Goal: Information Seeking & Learning: Learn about a topic

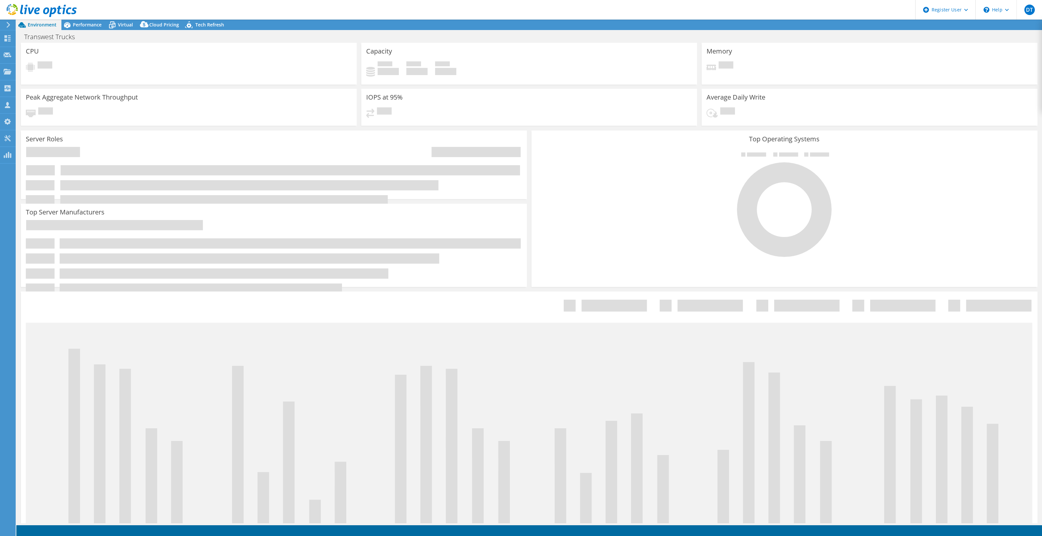
select select "USWest"
select select "USD"
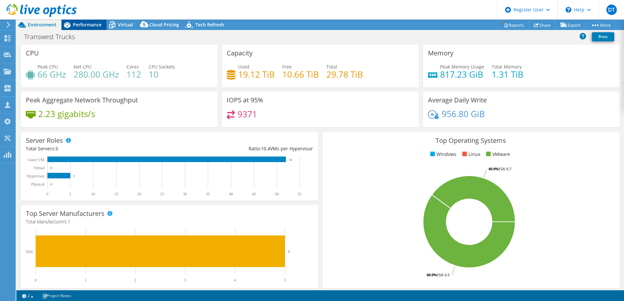
click at [100, 23] on span "Performance" at bounding box center [87, 25] width 29 height 6
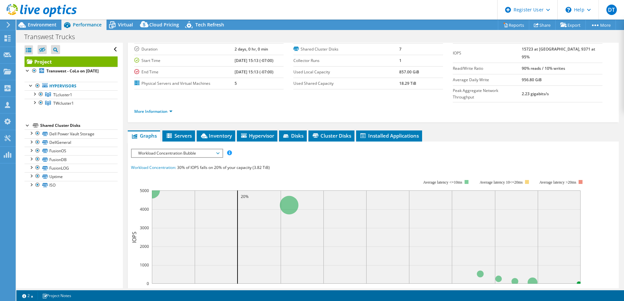
scroll to position [41, 0]
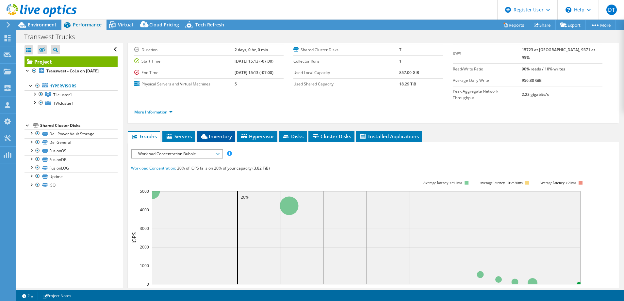
click at [224, 133] on span "Inventory" at bounding box center [216, 136] width 32 height 7
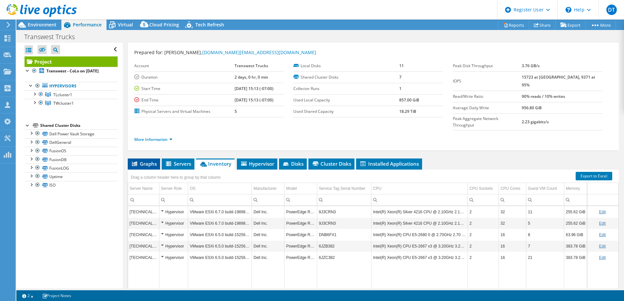
scroll to position [0, 0]
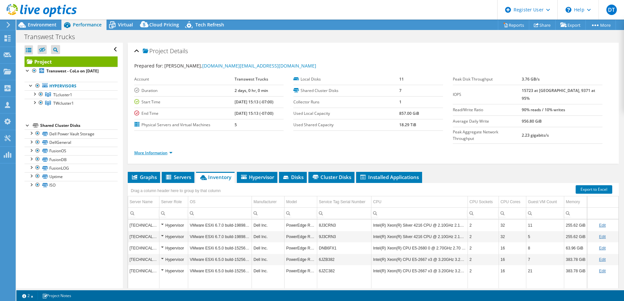
click at [150, 150] on link "More Information" at bounding box center [153, 153] width 38 height 6
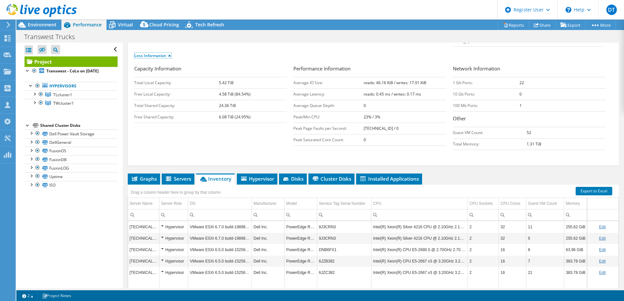
scroll to position [62, 0]
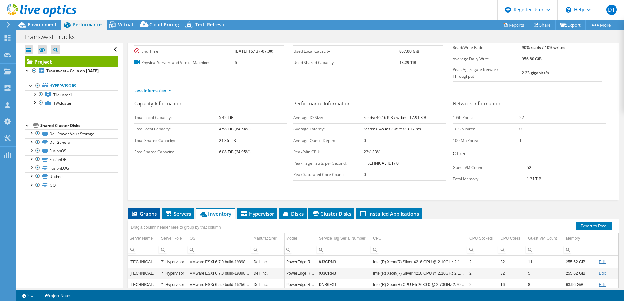
click at [142, 211] on span "Graphs" at bounding box center [144, 214] width 26 height 7
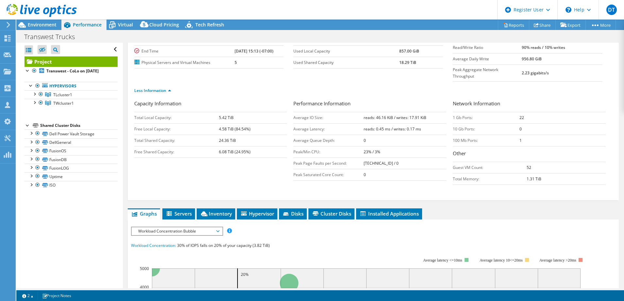
scroll to position [185, 0]
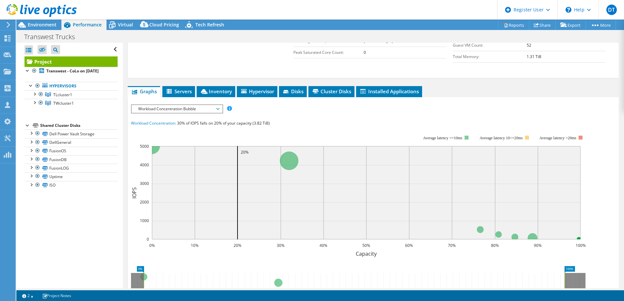
click at [220, 105] on span "Workload Concentration Bubble" at bounding box center [177, 109] width 90 height 8
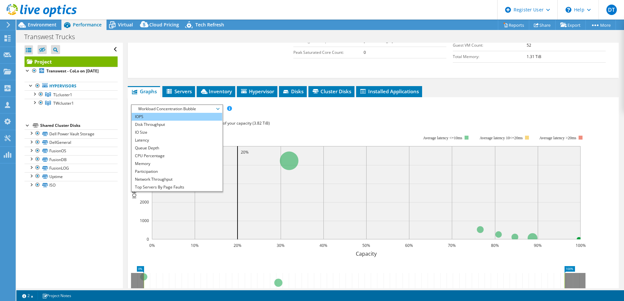
click at [170, 113] on li "IOPS" at bounding box center [177, 117] width 90 height 8
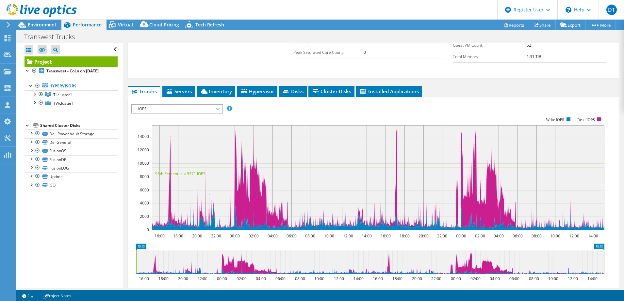
click at [210, 105] on span "IOPS" at bounding box center [177, 109] width 84 height 8
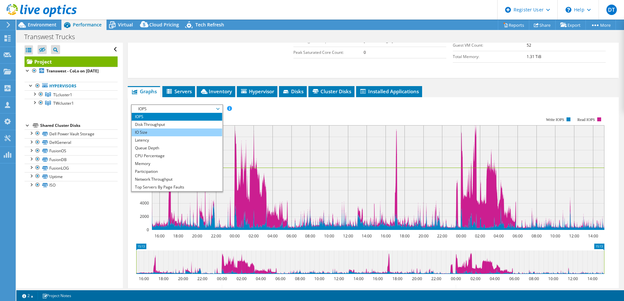
click at [197, 129] on li "IO Size" at bounding box center [177, 133] width 90 height 8
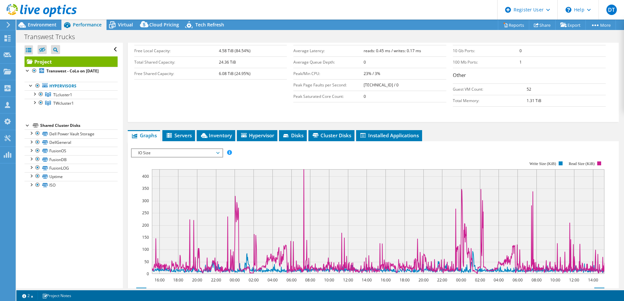
scroll to position [133, 0]
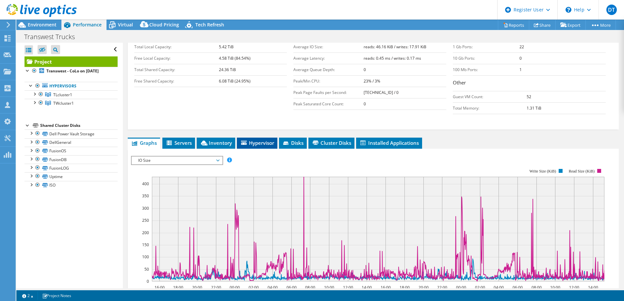
click at [260, 140] on span "Hypervisor" at bounding box center [257, 143] width 34 height 7
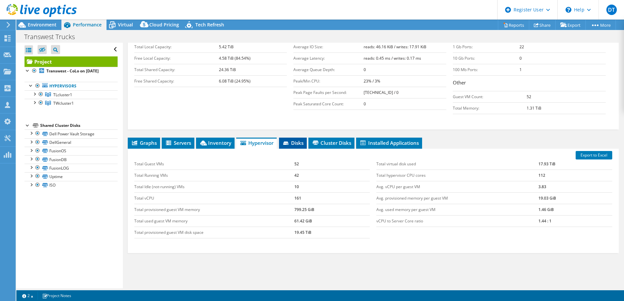
click at [293, 140] on span "Disks" at bounding box center [292, 143] width 21 height 7
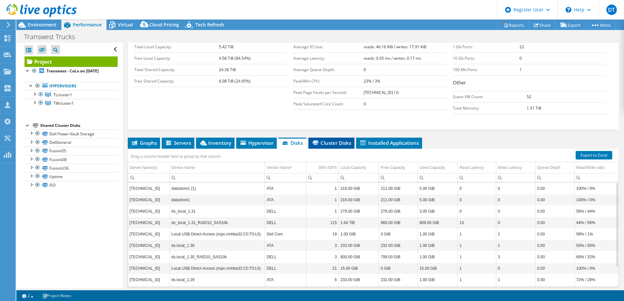
click at [343, 140] on span "Cluster Disks" at bounding box center [332, 143] width 40 height 7
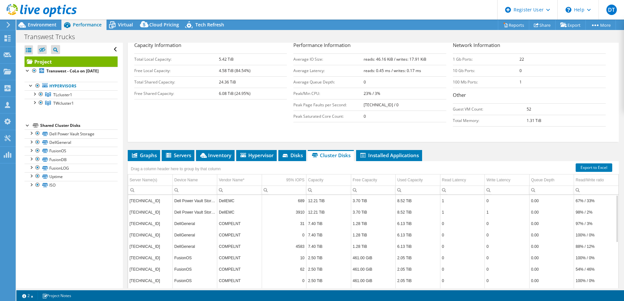
scroll to position [103, 0]
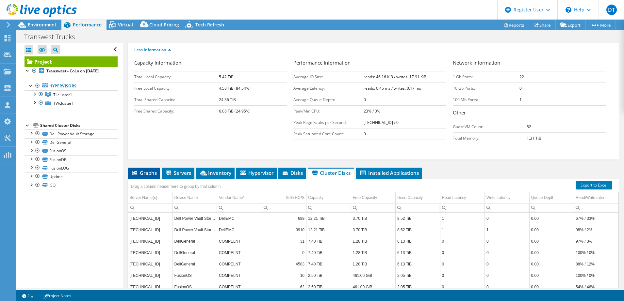
click at [154, 168] on li "Graphs" at bounding box center [144, 173] width 32 height 11
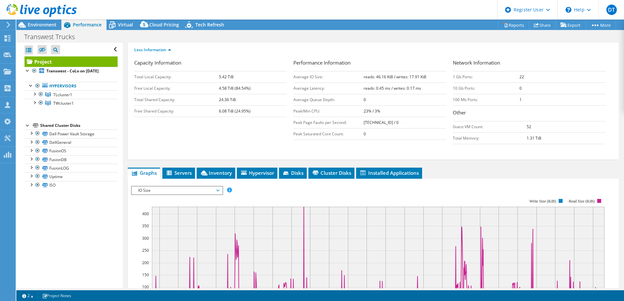
click at [208, 187] on span "IO Size" at bounding box center [177, 191] width 84 height 8
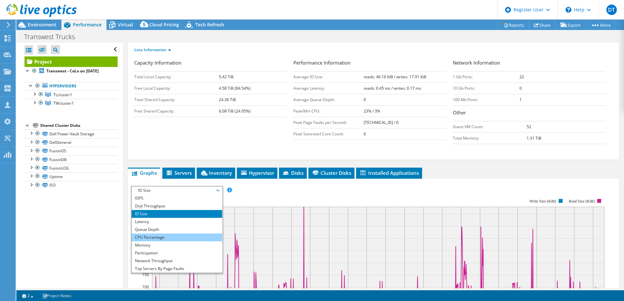
click at [191, 234] on li "CPU Percentage" at bounding box center [177, 238] width 90 height 8
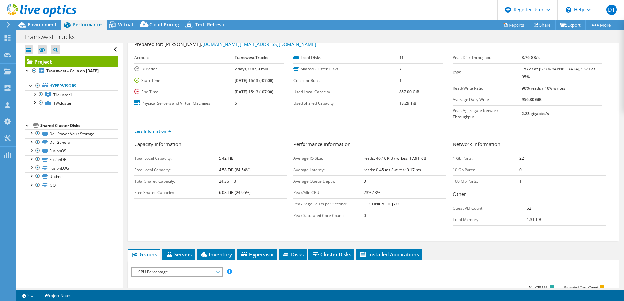
scroll to position [0, 0]
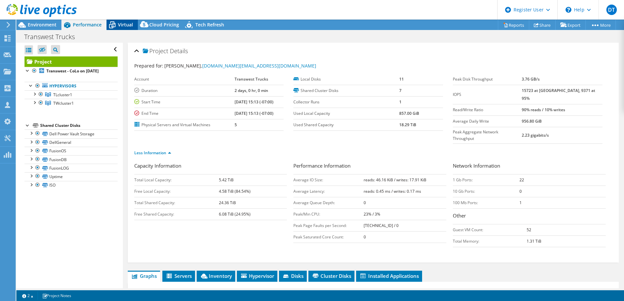
click at [120, 23] on span "Virtual" at bounding box center [125, 25] width 15 height 6
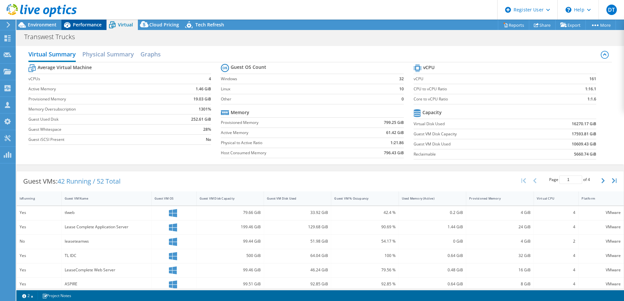
click at [85, 23] on span "Performance" at bounding box center [87, 25] width 29 height 6
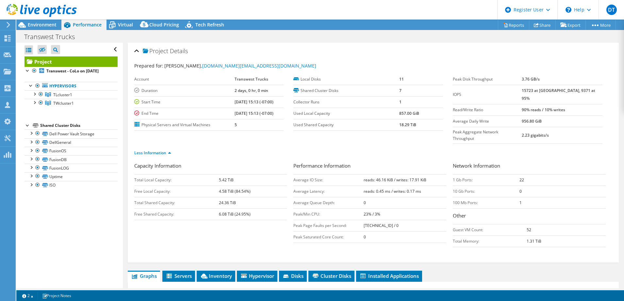
click at [132, 32] on div "Transwest Trucks Print" at bounding box center [319, 37] width 607 height 12
click at [125, 27] on span "Virtual" at bounding box center [125, 25] width 15 height 6
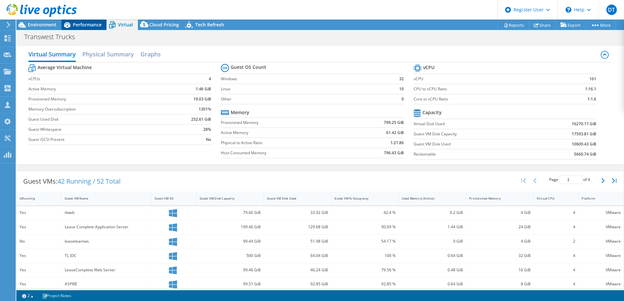
click at [71, 22] on icon at bounding box center [66, 24] width 11 height 11
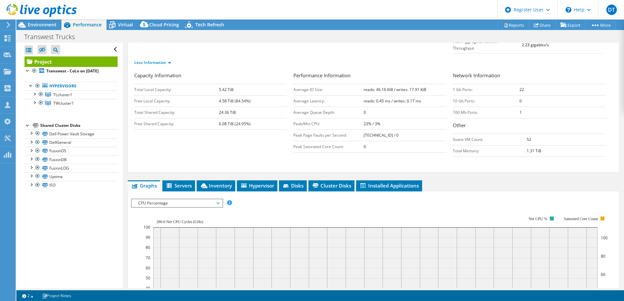
scroll to position [163, 0]
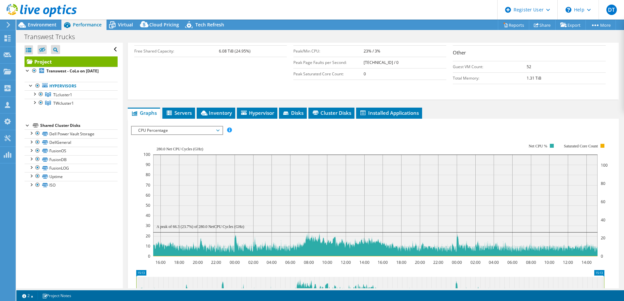
click at [214, 127] on span "CPU Percentage" at bounding box center [177, 131] width 84 height 8
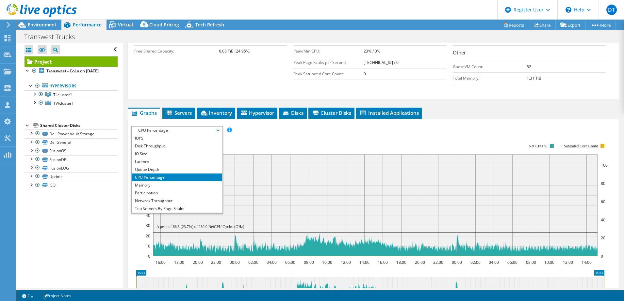
click at [210, 127] on span "CPU Percentage" at bounding box center [177, 131] width 84 height 8
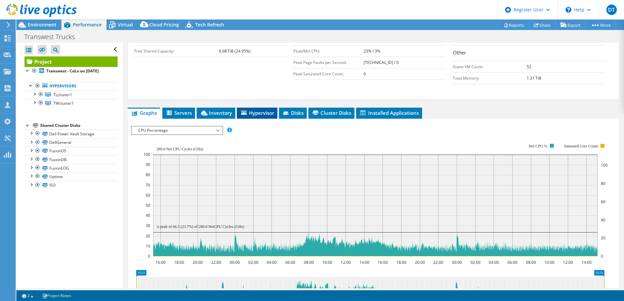
click at [257, 110] on span "Hypervisor" at bounding box center [257, 113] width 34 height 7
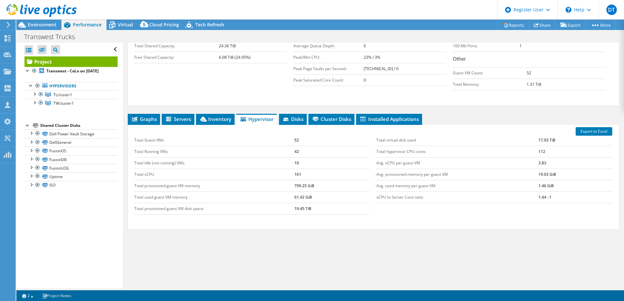
scroll to position [144, 0]
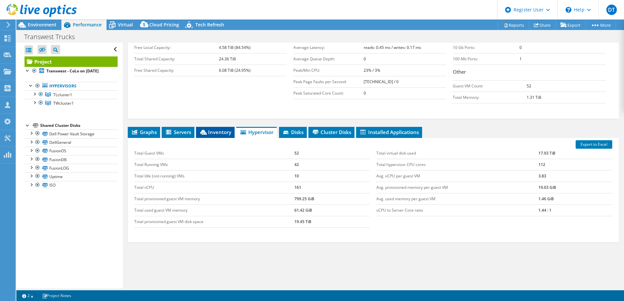
click at [212, 127] on li "Inventory" at bounding box center [215, 132] width 39 height 11
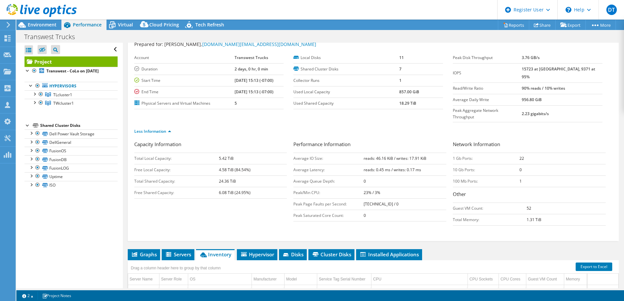
scroll to position [0, 0]
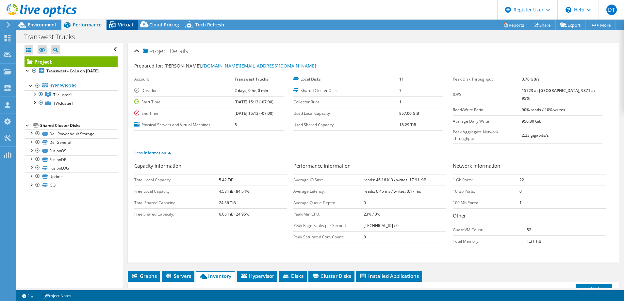
click at [119, 24] on span "Virtual" at bounding box center [125, 25] width 15 height 6
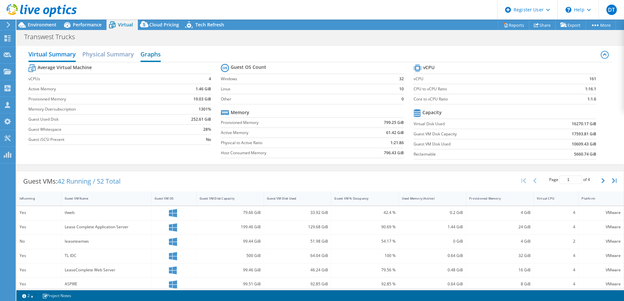
click at [148, 53] on h2 "Graphs" at bounding box center [150, 55] width 20 height 14
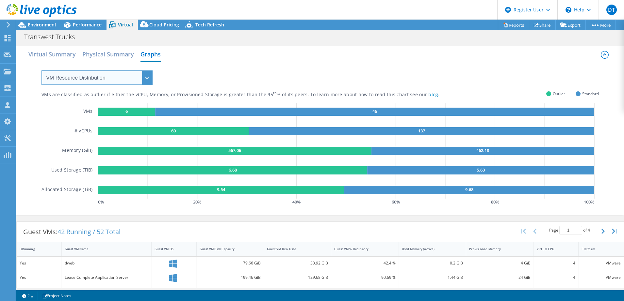
click at [66, 72] on select "VM Resource Distribution Provisioning Contrast Over Provisioning" at bounding box center [96, 78] width 111 height 15
select select "Over Provisioning"
click at [41, 71] on select "VM Resource Distribution Provisioning Contrast Over Provisioning" at bounding box center [96, 78] width 111 height 15
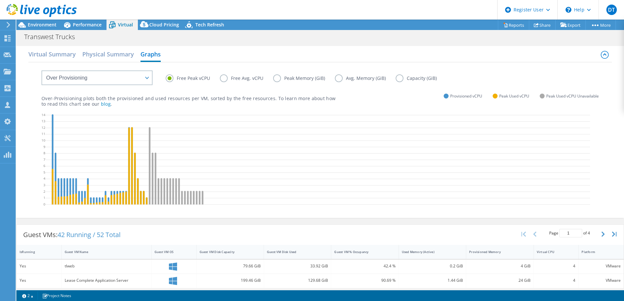
click at [226, 76] on label "Free Avg. vCPU" at bounding box center [246, 78] width 53 height 8
click at [0, 0] on input "Free Avg. vCPU" at bounding box center [0, 0] width 0 height 0
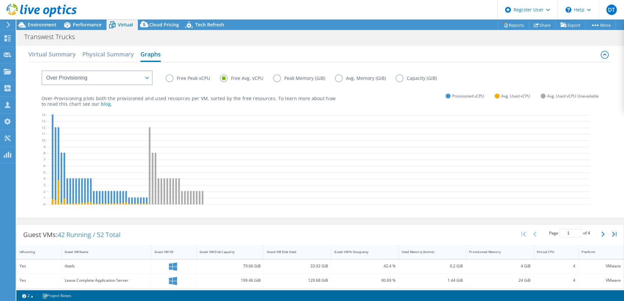
click at [280, 81] on label "Peak Memory (GiB)" at bounding box center [304, 78] width 62 height 8
click at [0, 0] on input "Peak Memory (GiB)" at bounding box center [0, 0] width 0 height 0
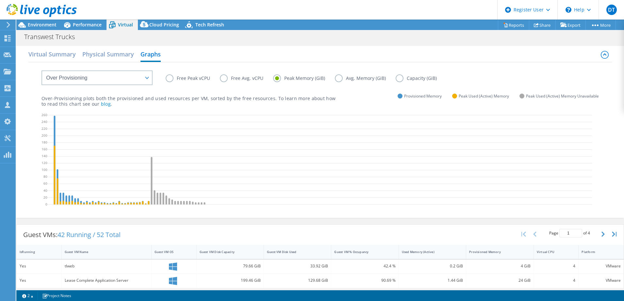
click at [234, 77] on label "Free Avg. vCPU" at bounding box center [246, 78] width 53 height 8
click at [0, 0] on input "Free Avg. vCPU" at bounding box center [0, 0] width 0 height 0
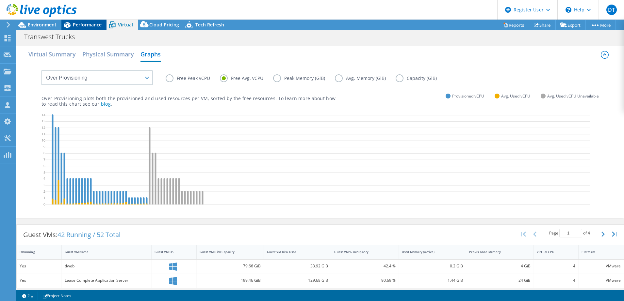
click at [95, 25] on span "Performance" at bounding box center [87, 25] width 29 height 6
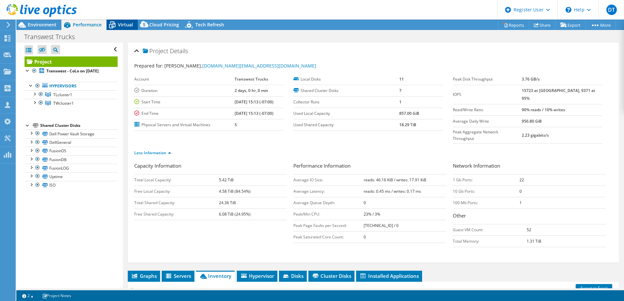
click at [122, 29] on div "Virtual" at bounding box center [121, 25] width 31 height 10
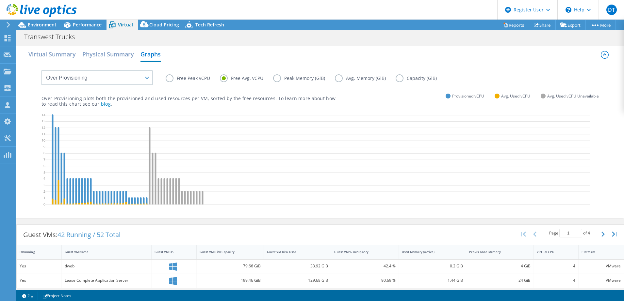
click at [168, 71] on div "Free Peak vCPU Free Avg. vCPU Peak Memory (GiB) Avg. Memory (GiB) Capacity (GiB)" at bounding box center [319, 73] width 557 height 22
click at [171, 77] on label "Free Peak vCPU" at bounding box center [193, 78] width 54 height 8
click at [0, 0] on input "Free Peak vCPU" at bounding box center [0, 0] width 0 height 0
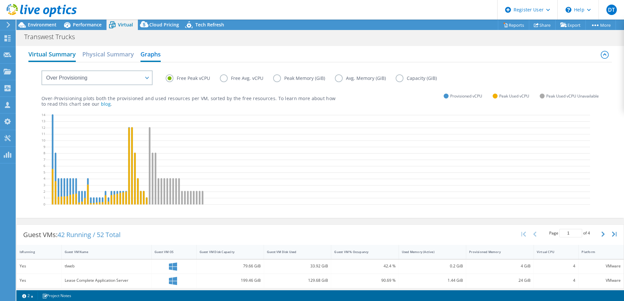
click at [59, 56] on h2 "Virtual Summary" at bounding box center [51, 55] width 47 height 14
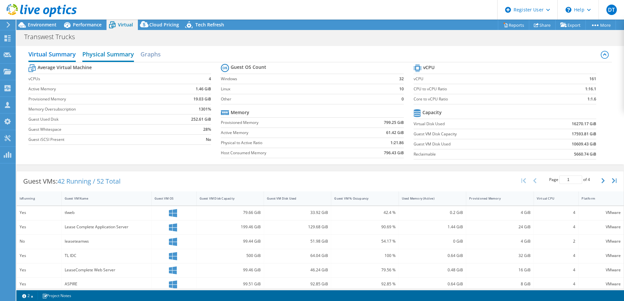
click at [113, 59] on h2 "Physical Summary" at bounding box center [108, 55] width 52 height 14
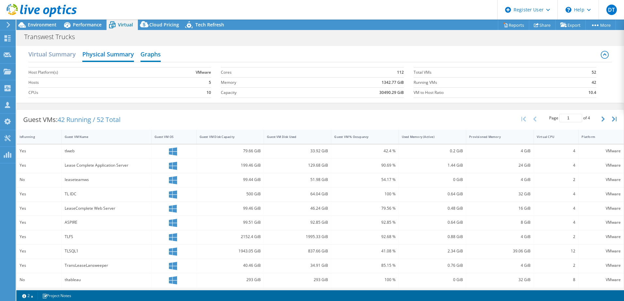
click at [145, 54] on h2 "Graphs" at bounding box center [150, 55] width 20 height 14
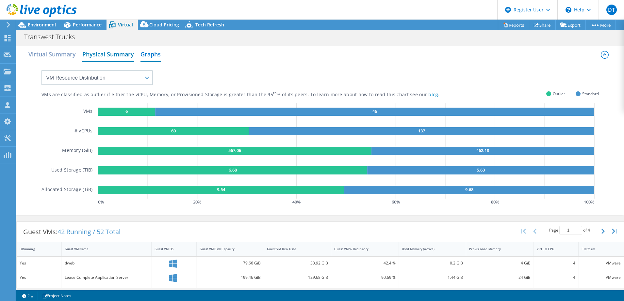
click at [113, 57] on h2 "Physical Summary" at bounding box center [108, 55] width 52 height 14
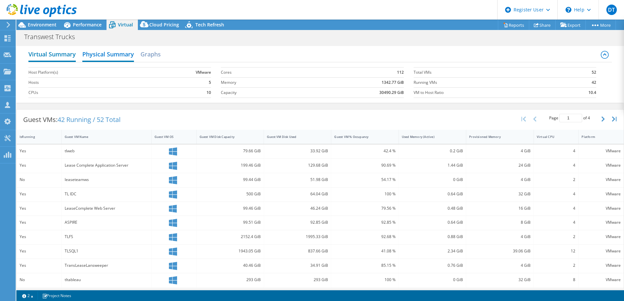
click at [70, 56] on h2 "Virtual Summary" at bounding box center [51, 55] width 47 height 14
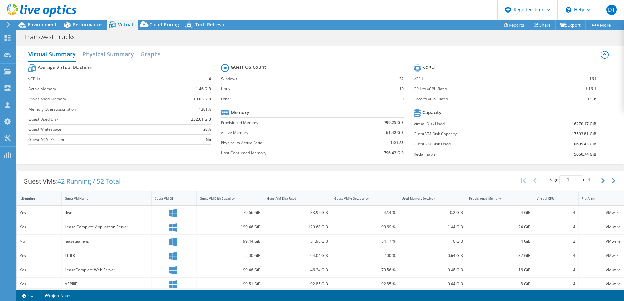
click at [76, 20] on div at bounding box center [38, 11] width 77 height 22
click at [83, 25] on span "Performance" at bounding box center [87, 25] width 29 height 6
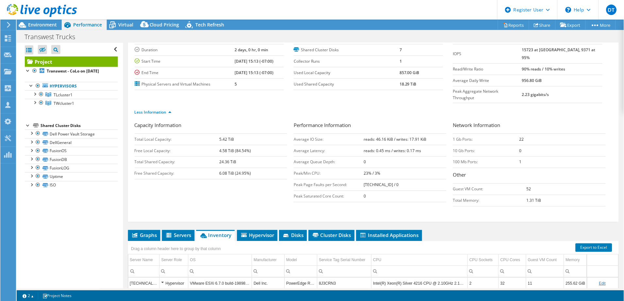
scroll to position [122, 0]
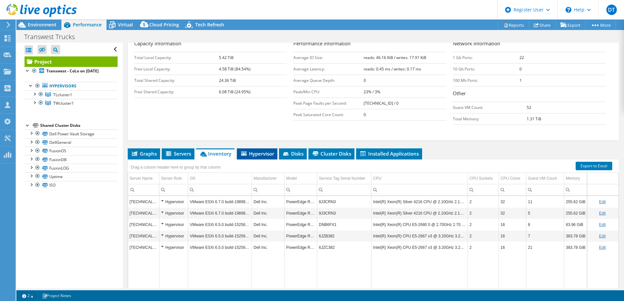
click at [260, 149] on li "Hypervisor" at bounding box center [257, 154] width 40 height 11
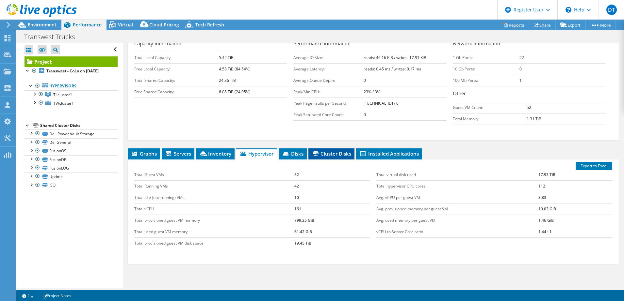
click at [331, 151] on span "Cluster Disks" at bounding box center [332, 154] width 40 height 7
